Goal: Navigation & Orientation: Find specific page/section

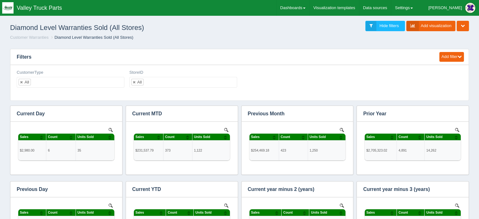
scroll to position [214, 441]
click at [443, 40] on ol "Customer Warranties Diamond Level Warranties Sold (All Stores)" at bounding box center [239, 38] width 469 height 6
click at [310, 6] on link "Dashboards" at bounding box center [293, 8] width 33 height 16
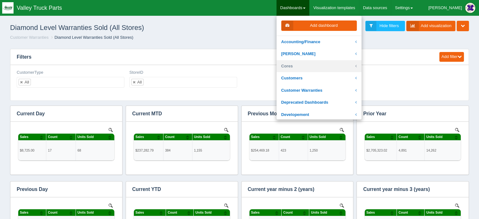
click at [315, 64] on link "Cores" at bounding box center [319, 66] width 85 height 12
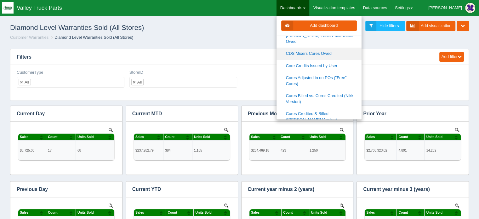
scroll to position [95, 0]
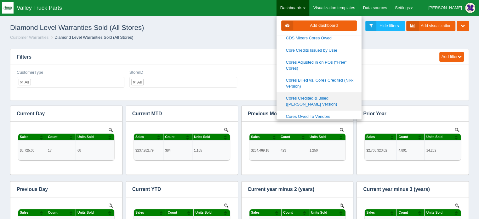
click at [344, 92] on link "Cores Credited & Billed ([PERSON_NAME] Version)" at bounding box center [319, 101] width 85 height 18
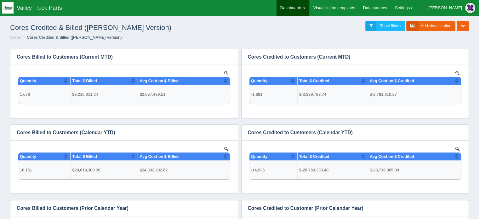
click at [310, 4] on link "Dashboards" at bounding box center [293, 8] width 33 height 16
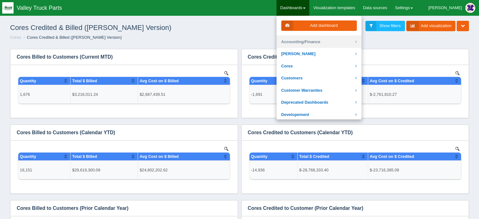
click at [317, 41] on link "Accounting/Finance" at bounding box center [319, 42] width 85 height 12
click at [357, 40] on icon at bounding box center [356, 42] width 3 height 6
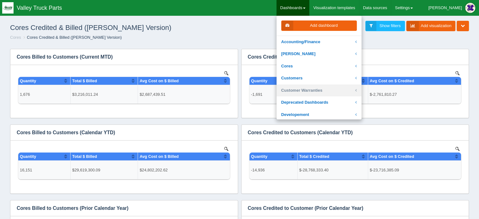
click at [316, 90] on link "Customer Warranties" at bounding box center [319, 90] width 85 height 12
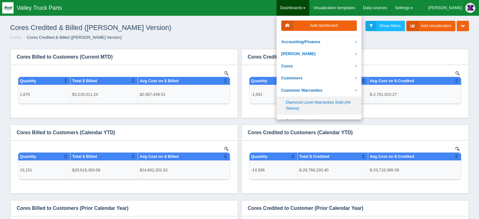
click at [316, 102] on link "Diamond Level Warranties Sold (All Stores)" at bounding box center [319, 105] width 85 height 18
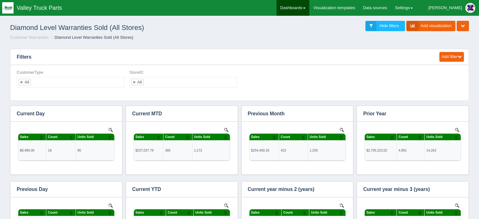
click at [310, 4] on link "Dashboards" at bounding box center [293, 8] width 33 height 16
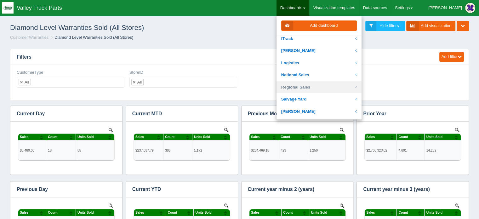
scroll to position [126, 0]
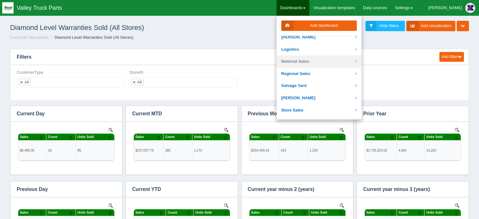
click at [315, 60] on link "National Sales" at bounding box center [319, 61] width 85 height 12
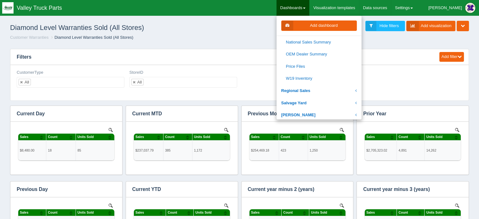
scroll to position [410, 0]
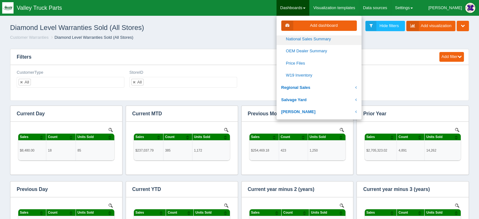
click at [326, 36] on link "National Sales Summary" at bounding box center [319, 39] width 85 height 12
